Goal: Task Accomplishment & Management: Manage account settings

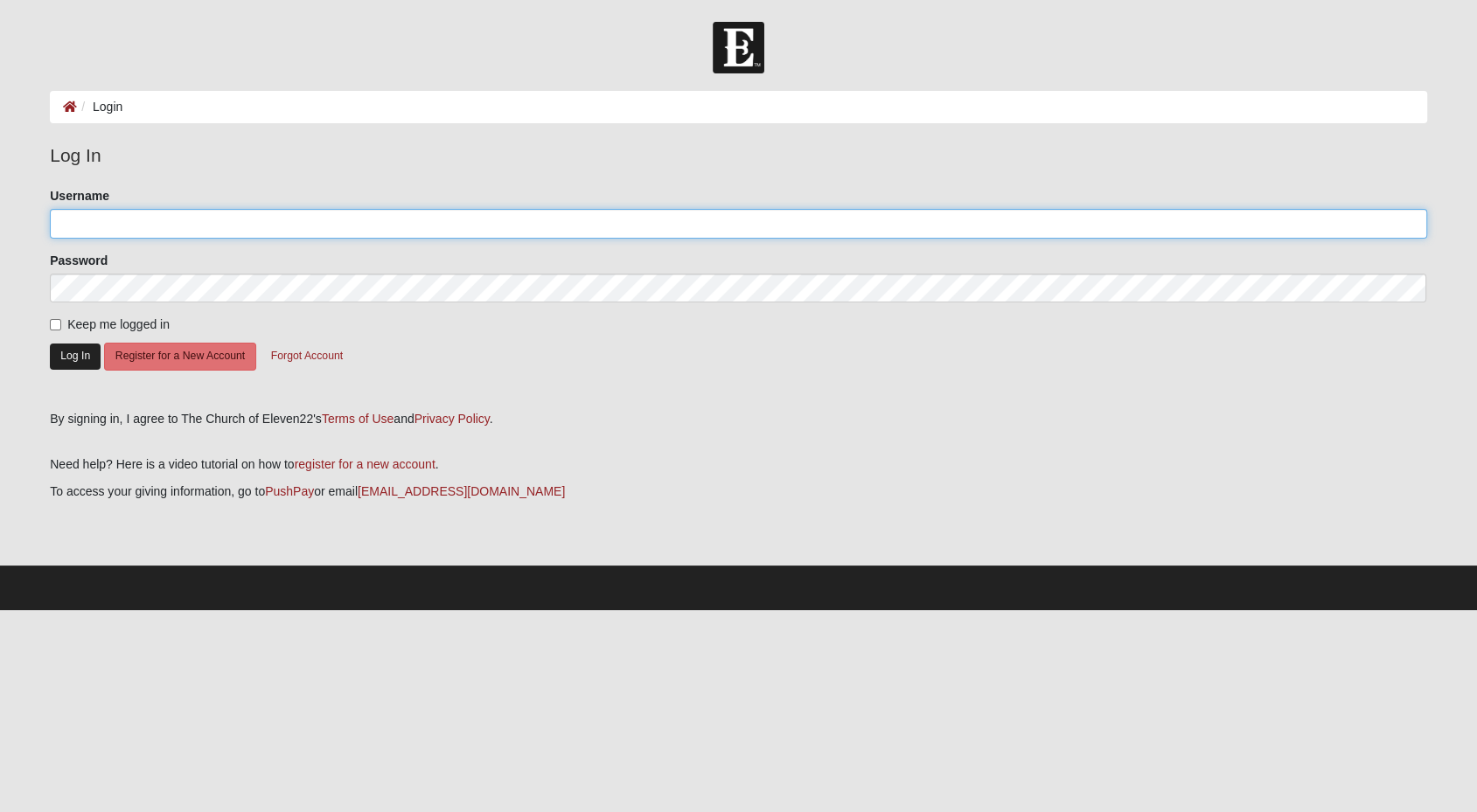
type input "lanimilbus"
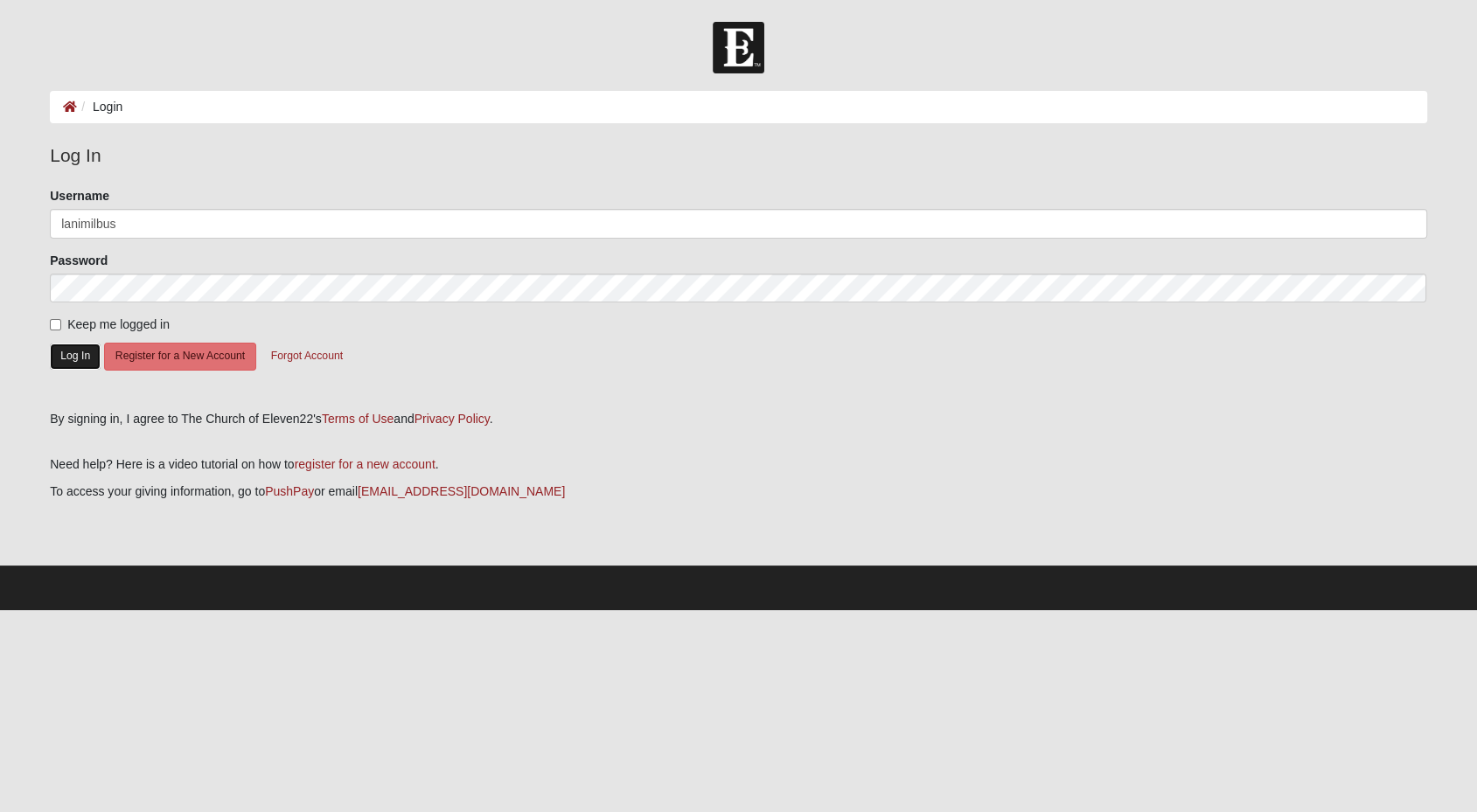
click at [71, 363] on button "Log In" at bounding box center [74, 356] width 50 height 26
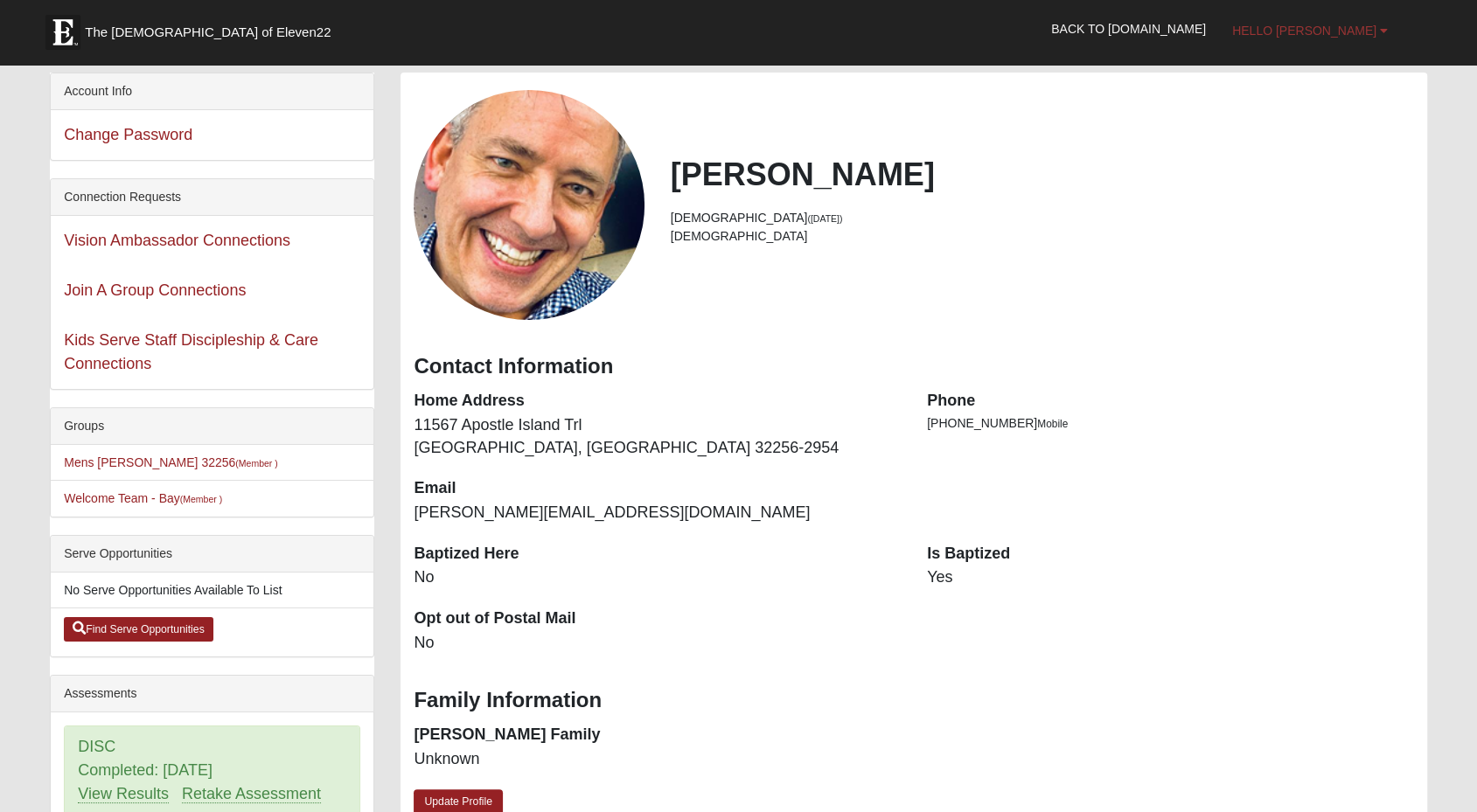
click at [1385, 36] on link "Hello [PERSON_NAME]" at bounding box center [1310, 30] width 182 height 43
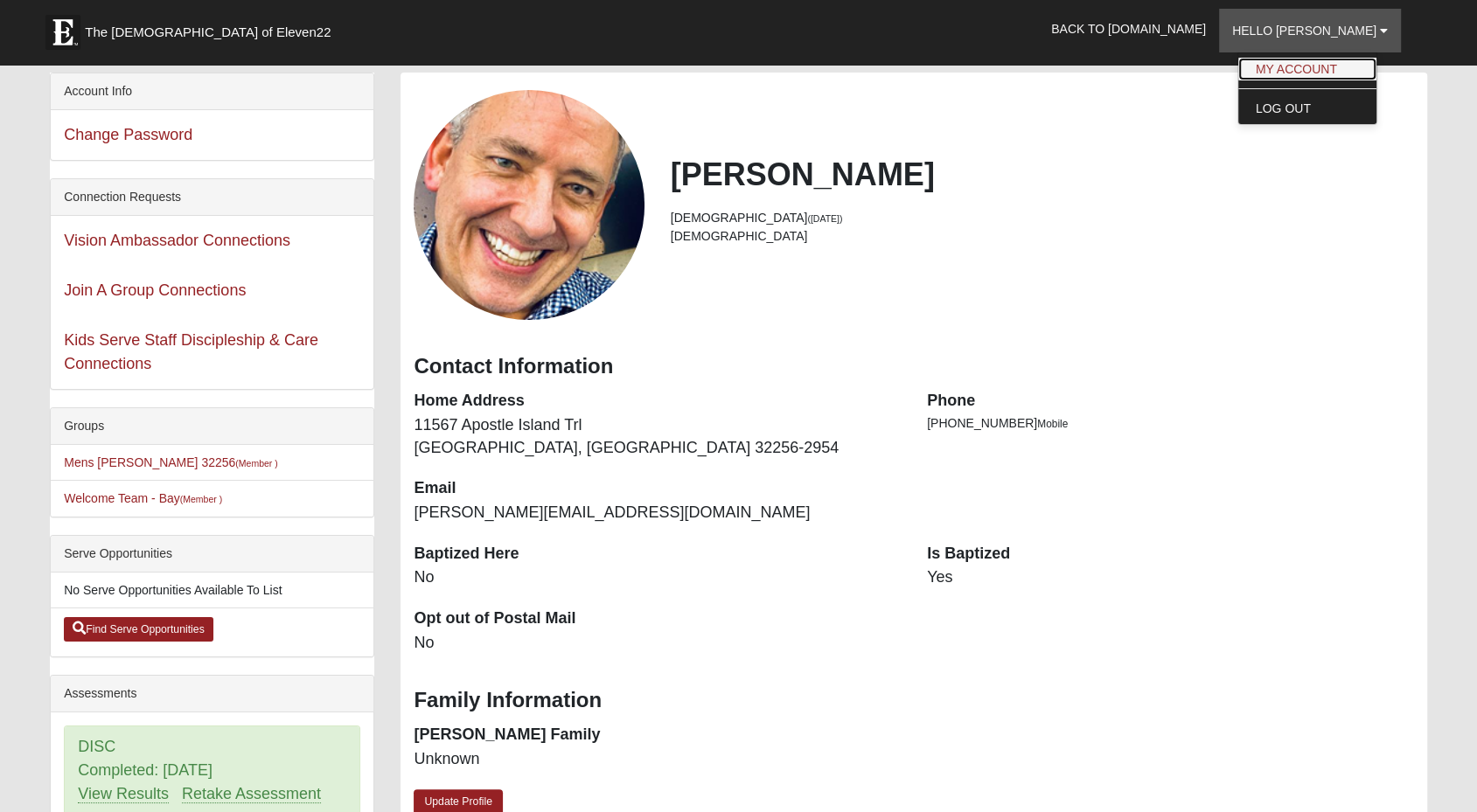
click at [1349, 61] on link "My Account" at bounding box center [1307, 69] width 138 height 23
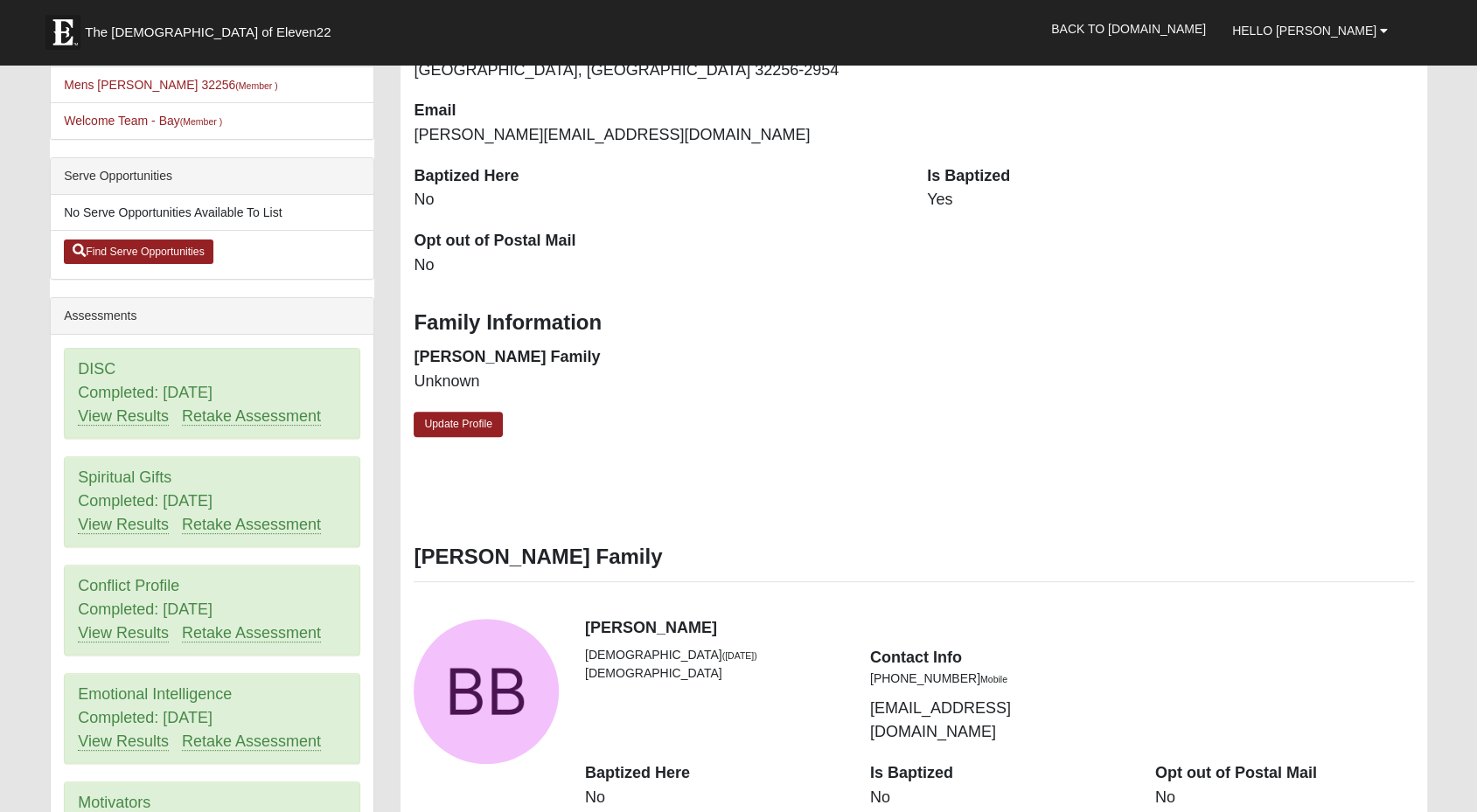
scroll to position [400, 0]
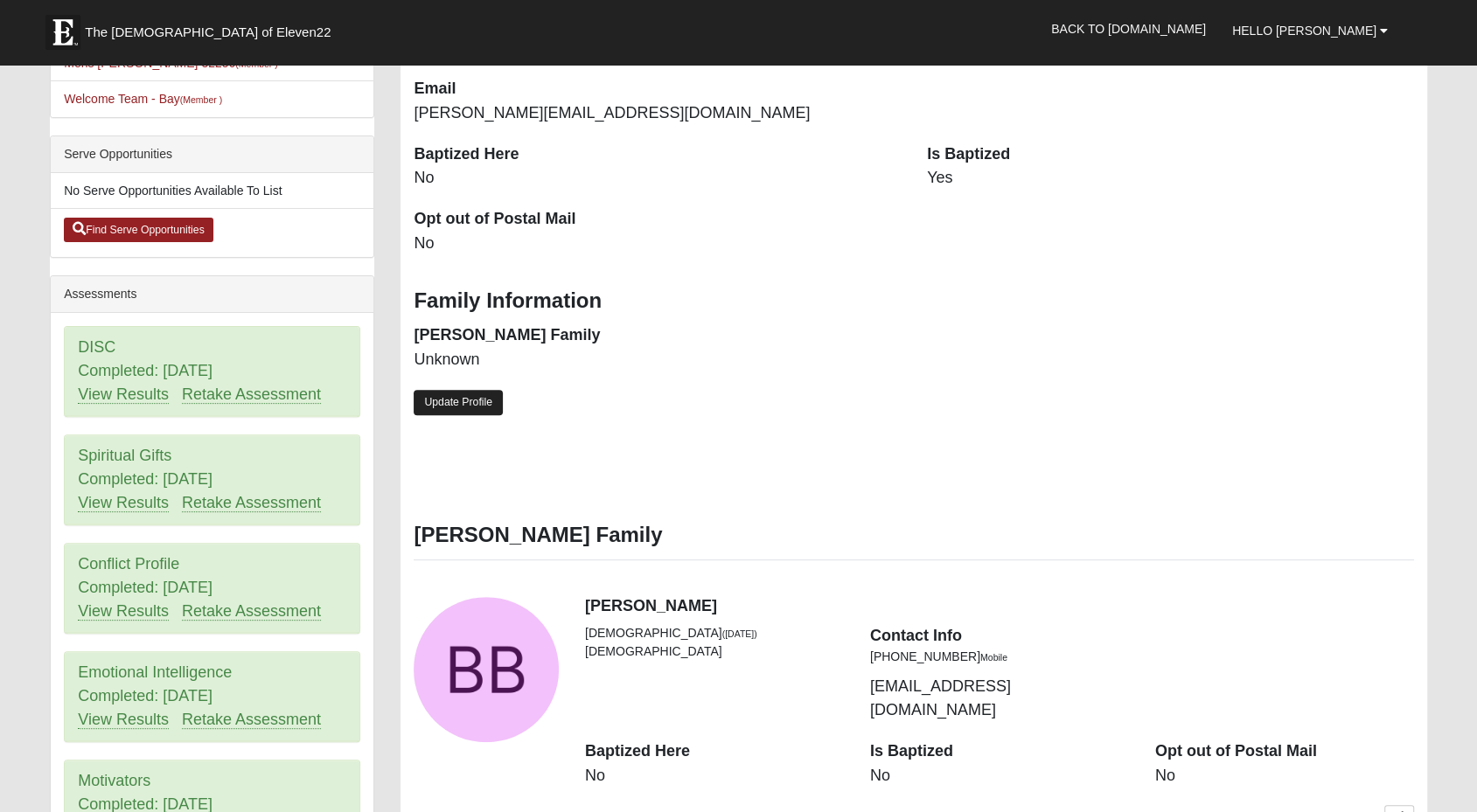
click at [473, 402] on link "Update Profile" at bounding box center [458, 402] width 89 height 26
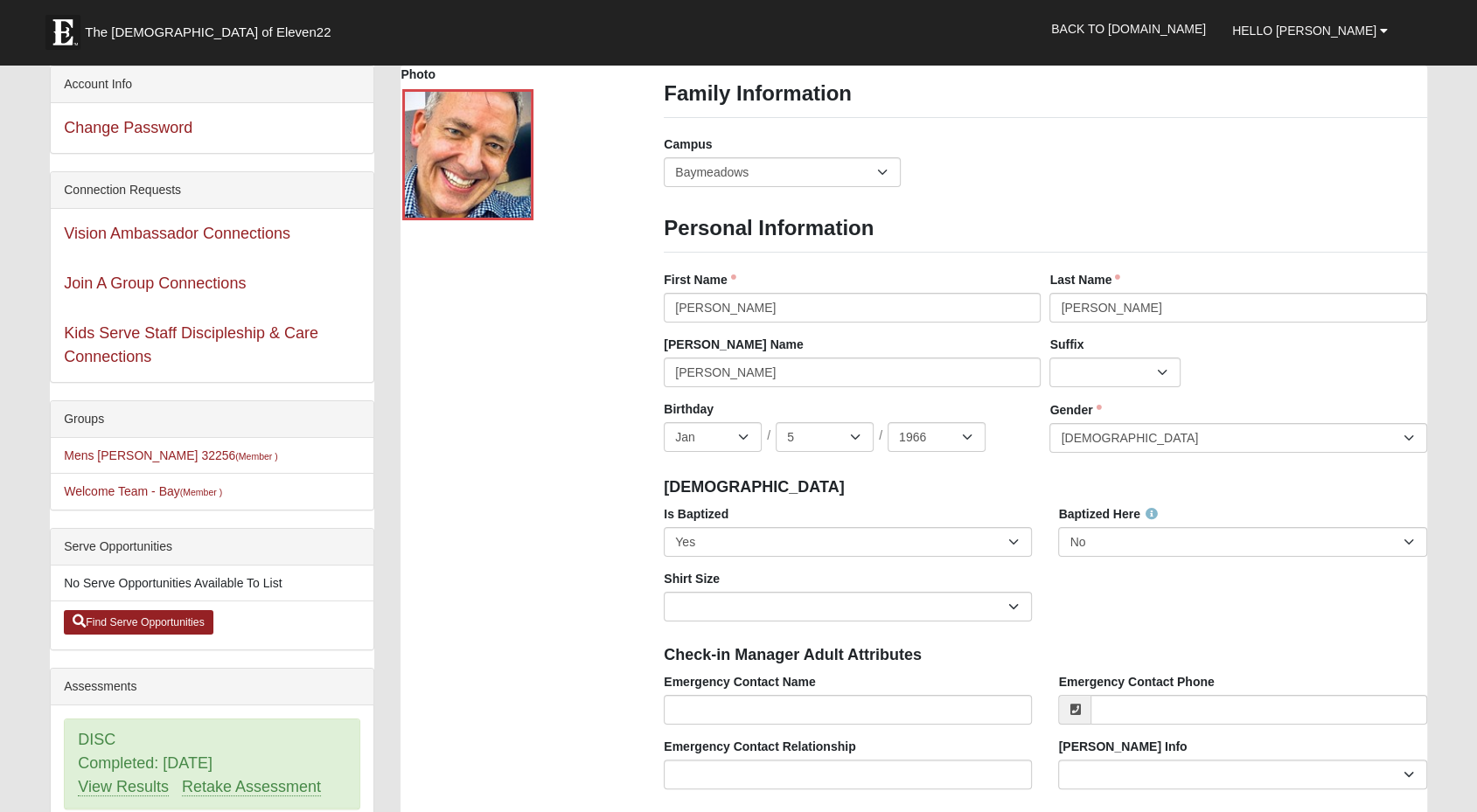
scroll to position [0, 0]
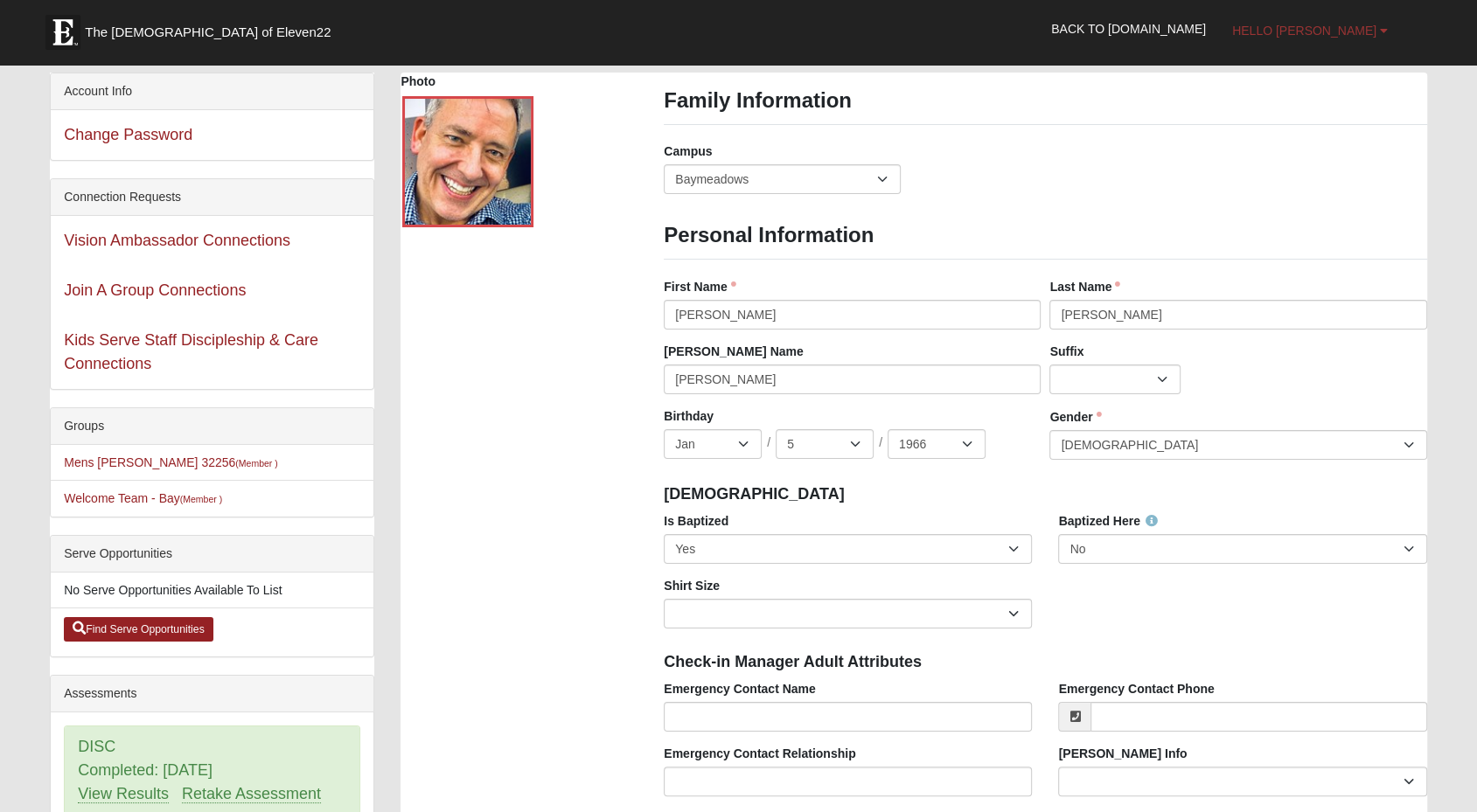
click at [1369, 30] on span "Hello [PERSON_NAME]" at bounding box center [1304, 31] width 144 height 14
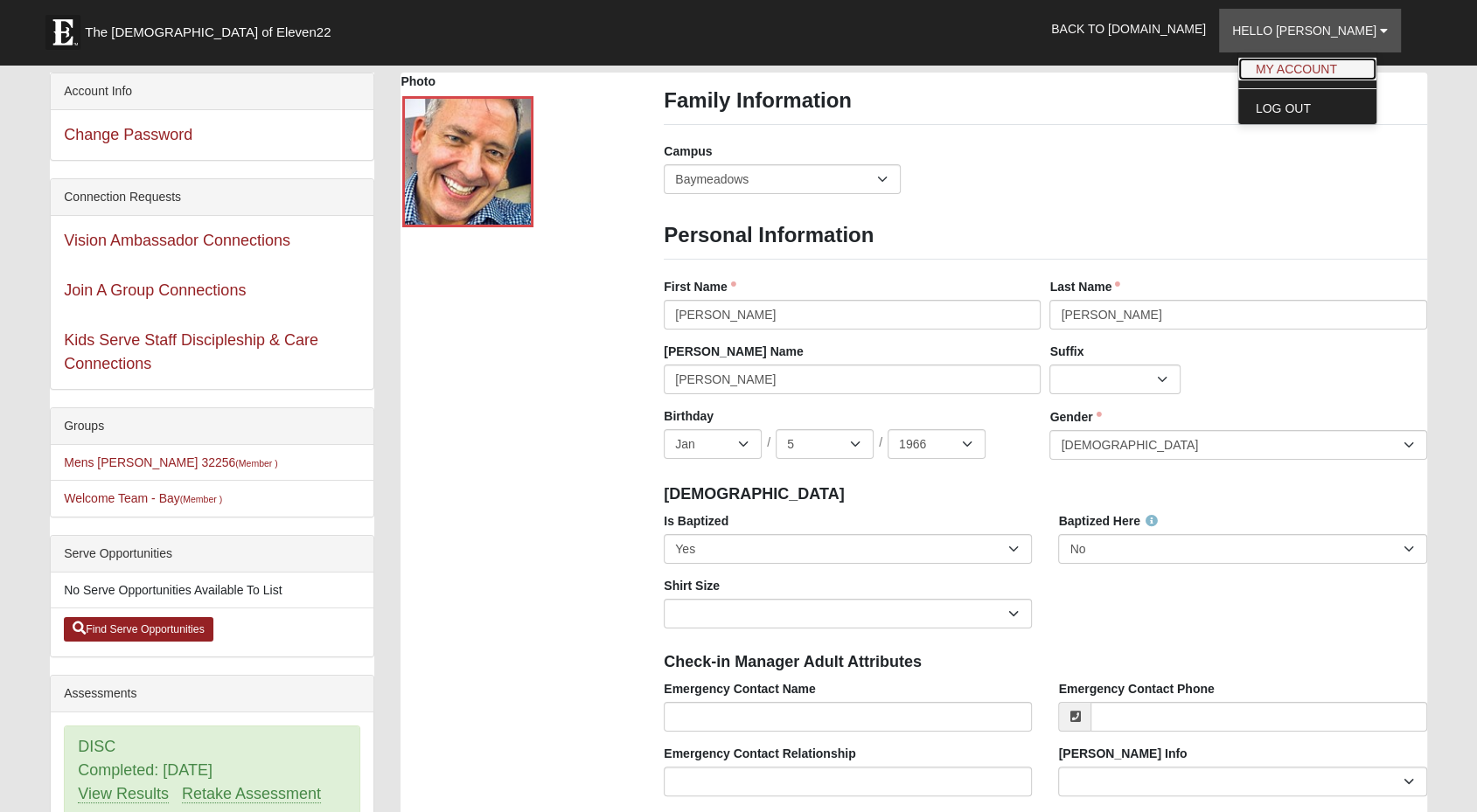
click at [1356, 67] on link "My Account" at bounding box center [1307, 69] width 138 height 23
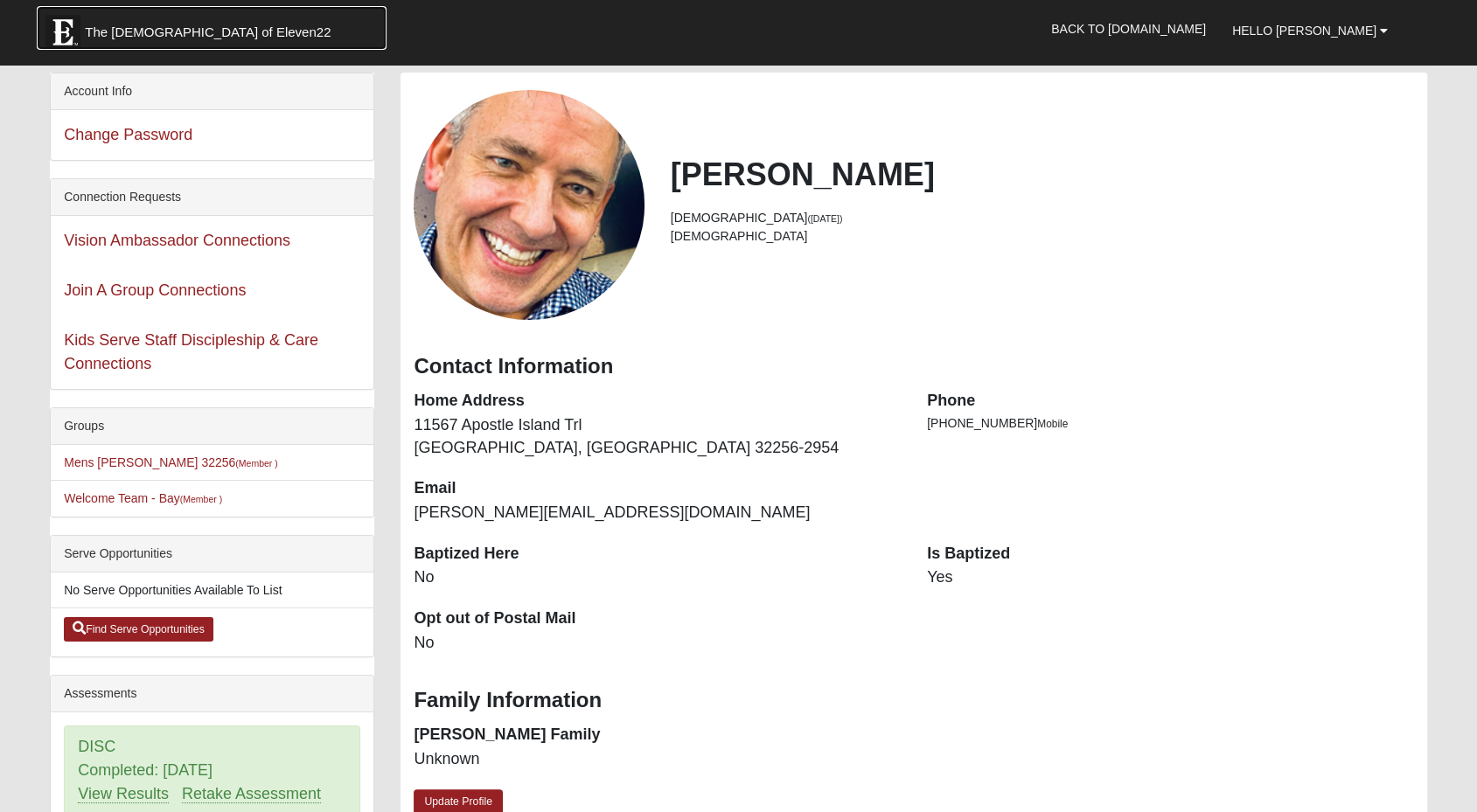
click at [124, 36] on span "The [DEMOGRAPHIC_DATA] of Eleven22" at bounding box center [208, 33] width 246 height 18
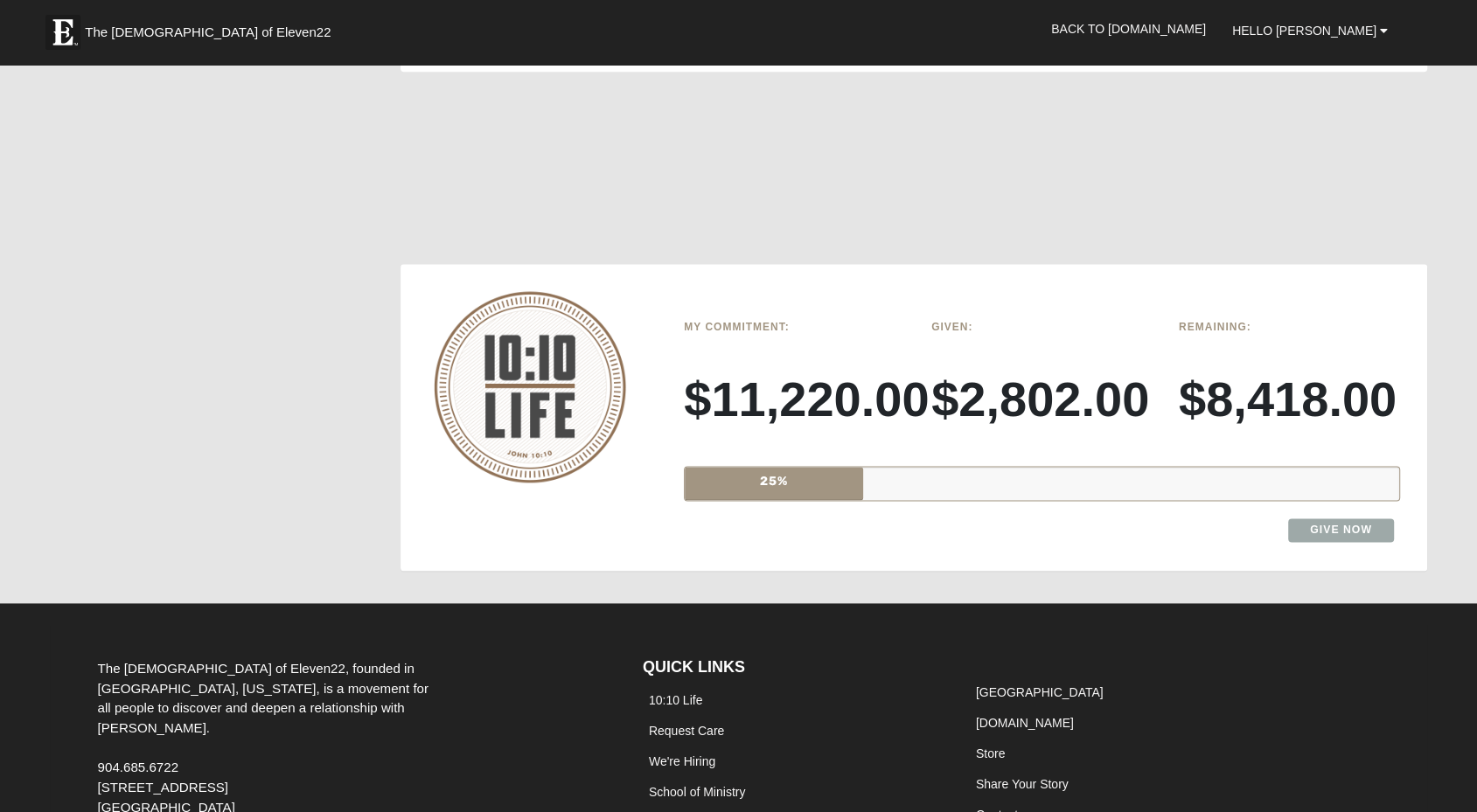
scroll to position [1937, 0]
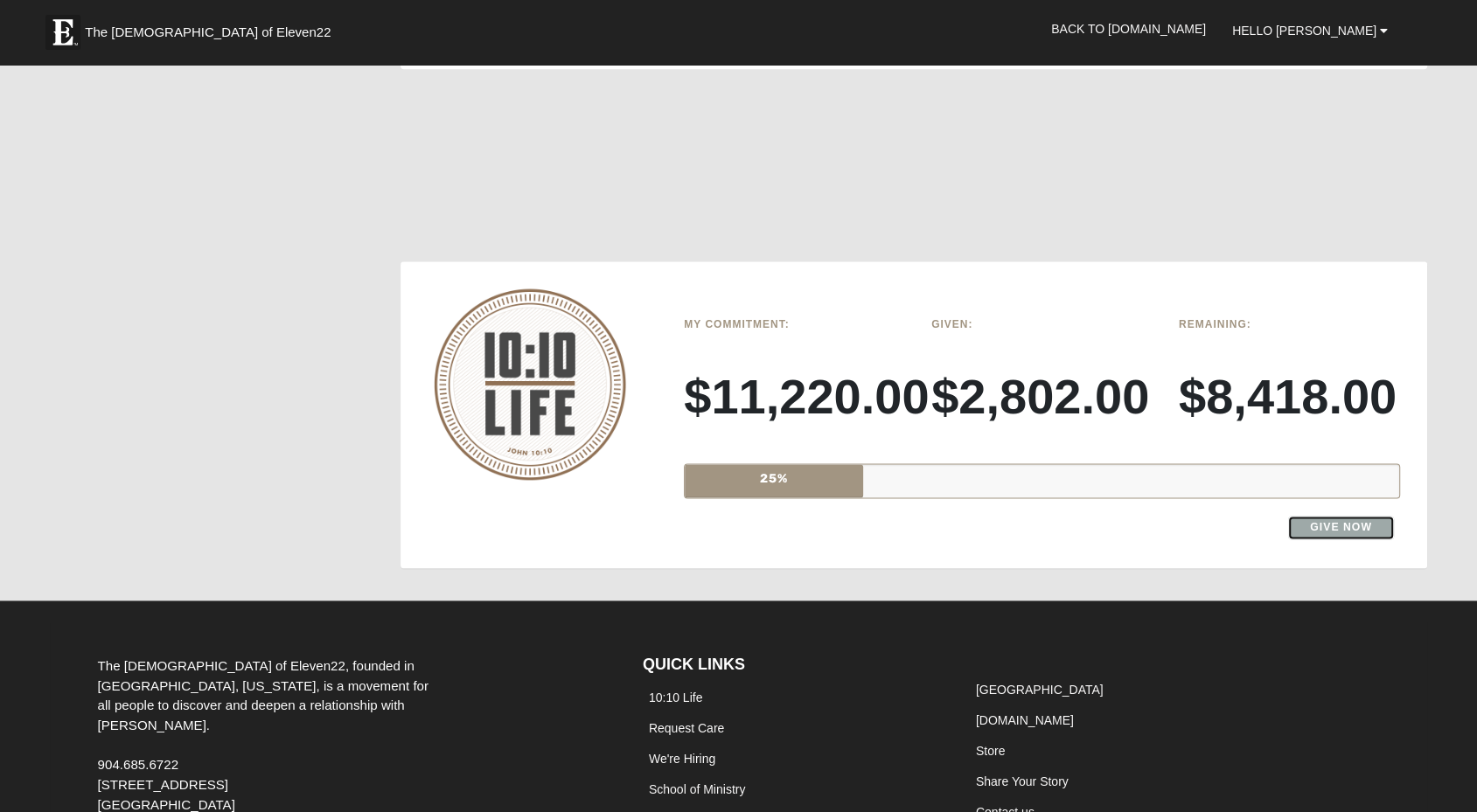
click at [1335, 516] on link "Give Now" at bounding box center [1341, 527] width 106 height 24
